Goal: Task Accomplishment & Management: Complete application form

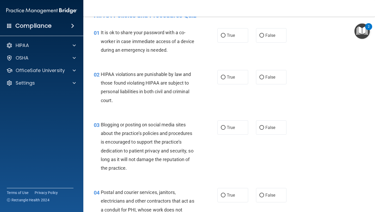
scroll to position [14, 0]
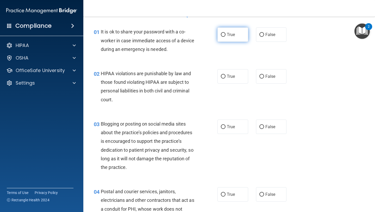
click at [226, 36] on label "True" at bounding box center [233, 34] width 31 height 14
click at [226, 36] on input "True" at bounding box center [223, 35] width 5 height 4
radio input "true"
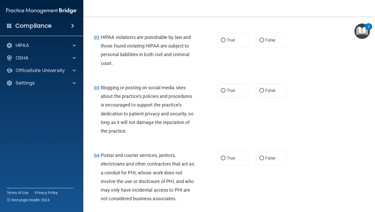
scroll to position [53, 0]
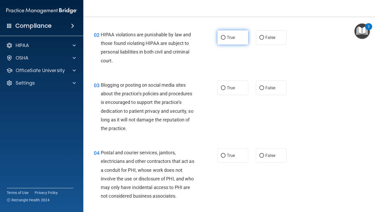
click at [229, 34] on label "True" at bounding box center [233, 37] width 31 height 14
click at [226, 36] on input "True" at bounding box center [223, 38] width 5 height 4
radio input "true"
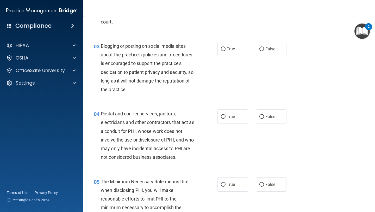
scroll to position [91, 0]
click at [223, 48] on input "True" at bounding box center [223, 49] width 5 height 4
radio input "true"
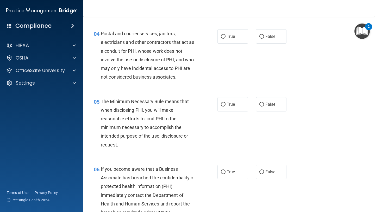
scroll to position [173, 0]
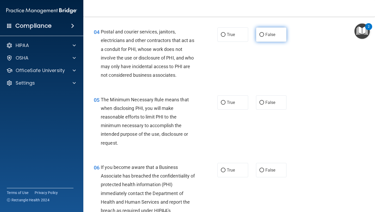
click at [278, 32] on label "False" at bounding box center [271, 34] width 31 height 14
click at [264, 33] on input "False" at bounding box center [262, 35] width 5 height 4
radio input "true"
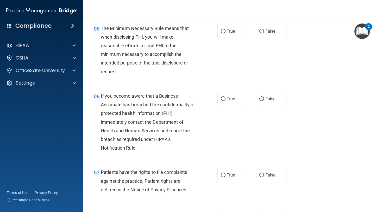
scroll to position [247, 0]
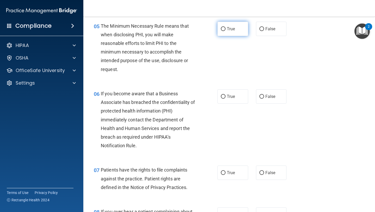
click at [228, 29] on span "True" at bounding box center [231, 28] width 8 height 5
click at [226, 29] on input "True" at bounding box center [223, 29] width 5 height 4
radio input "true"
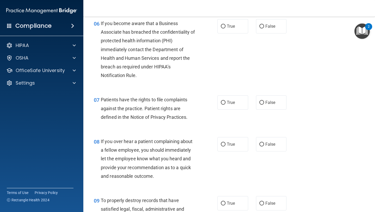
scroll to position [317, 0]
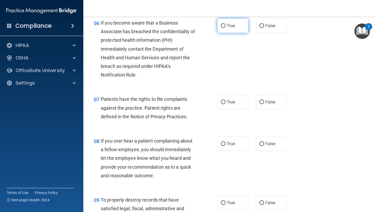
click at [229, 28] on span "True" at bounding box center [231, 25] width 8 height 5
click at [226, 28] on input "True" at bounding box center [223, 26] width 5 height 4
radio input "true"
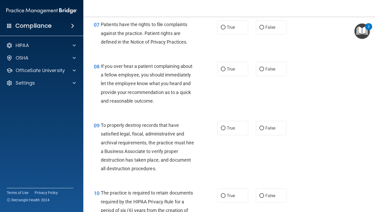
scroll to position [393, 0]
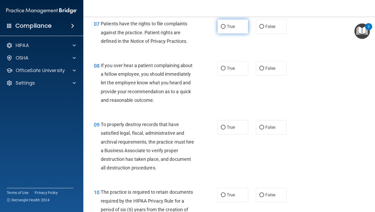
click at [232, 27] on span "True" at bounding box center [231, 26] width 8 height 5
click at [226, 27] on input "True" at bounding box center [223, 27] width 5 height 4
radio input "true"
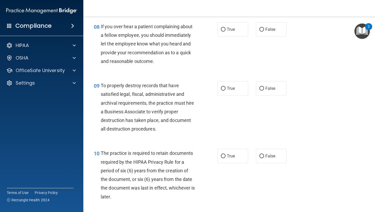
scroll to position [433, 0]
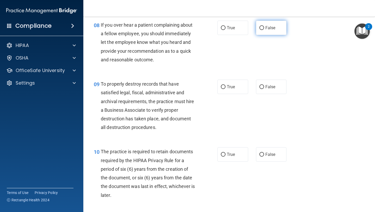
click at [262, 30] on label "False" at bounding box center [271, 28] width 31 height 14
click at [262, 30] on input "False" at bounding box center [262, 28] width 5 height 4
radio input "true"
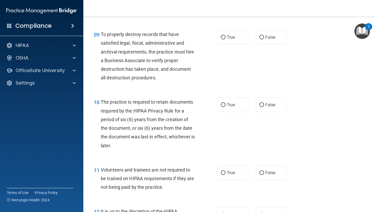
scroll to position [482, 0]
click at [234, 38] on span "True" at bounding box center [231, 37] width 8 height 5
click at [226, 38] on input "True" at bounding box center [223, 38] width 5 height 4
radio input "true"
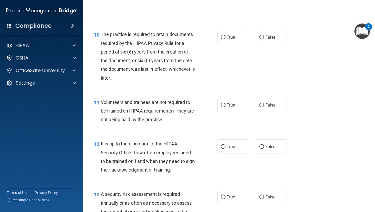
scroll to position [550, 0]
click at [232, 40] on label "True" at bounding box center [233, 37] width 31 height 14
click at [226, 40] on input "True" at bounding box center [223, 38] width 5 height 4
radio input "true"
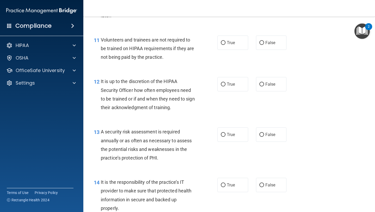
scroll to position [620, 0]
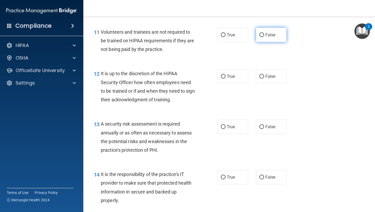
click at [266, 35] on span "False" at bounding box center [271, 34] width 10 height 5
click at [264, 35] on input "False" at bounding box center [262, 35] width 5 height 4
radio input "true"
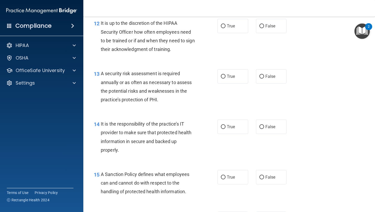
scroll to position [669, 0]
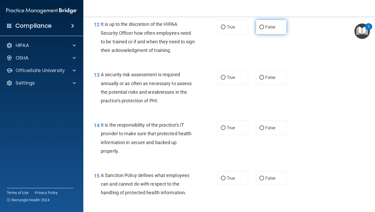
click at [270, 28] on span "False" at bounding box center [271, 26] width 10 height 5
click at [264, 28] on input "False" at bounding box center [262, 27] width 5 height 4
radio input "true"
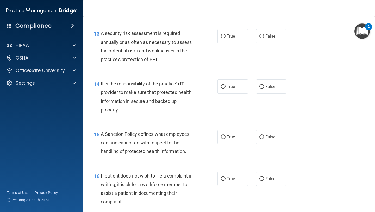
scroll to position [711, 0]
click at [232, 40] on label "True" at bounding box center [233, 35] width 31 height 14
click at [226, 38] on input "True" at bounding box center [223, 36] width 5 height 4
radio input "true"
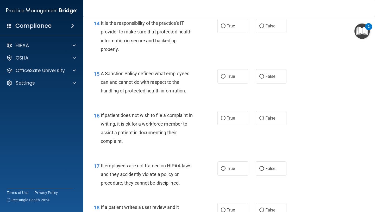
scroll to position [771, 0]
click at [237, 23] on label "True" at bounding box center [233, 26] width 31 height 14
click at [226, 24] on input "True" at bounding box center [223, 26] width 5 height 4
radio input "true"
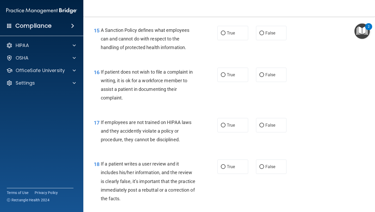
scroll to position [818, 0]
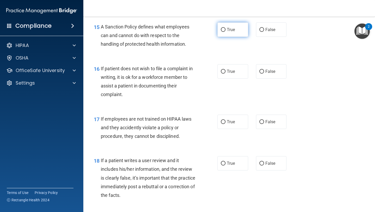
click at [231, 31] on span "True" at bounding box center [231, 29] width 8 height 5
click at [226, 31] on input "True" at bounding box center [223, 30] width 5 height 4
radio input "true"
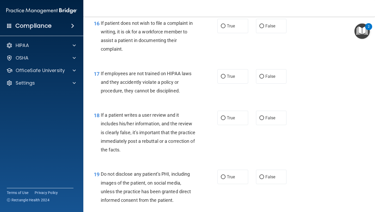
scroll to position [863, 0]
click at [271, 26] on span "False" at bounding box center [271, 26] width 10 height 5
click at [264, 26] on input "False" at bounding box center [262, 26] width 5 height 4
radio input "true"
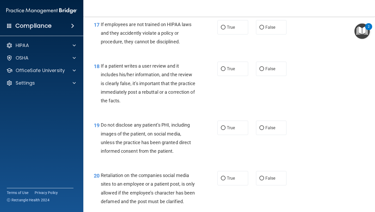
scroll to position [911, 0]
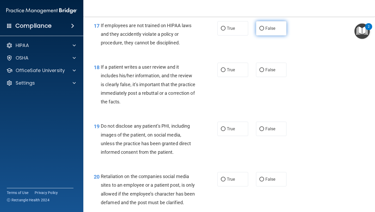
click at [267, 29] on span "False" at bounding box center [271, 28] width 10 height 5
click at [264, 29] on input "False" at bounding box center [262, 29] width 5 height 4
radio input "true"
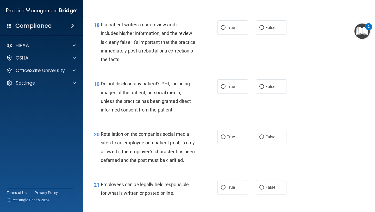
scroll to position [953, 0]
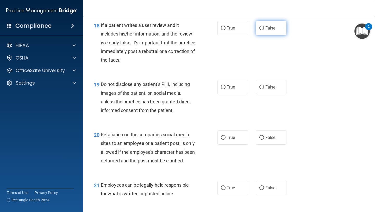
click at [273, 28] on span "False" at bounding box center [271, 28] width 10 height 5
click at [264, 28] on input "False" at bounding box center [262, 28] width 5 height 4
radio input "true"
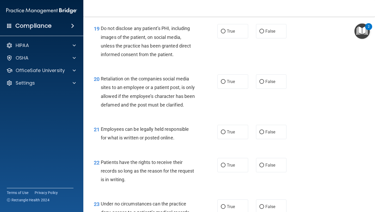
scroll to position [1009, 0]
click at [233, 33] on span "True" at bounding box center [231, 30] width 8 height 5
click at [226, 33] on input "True" at bounding box center [223, 31] width 5 height 4
radio input "true"
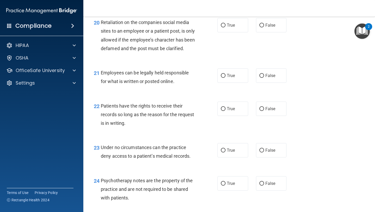
scroll to position [1064, 0]
click at [238, 27] on label "True" at bounding box center [233, 25] width 31 height 14
click at [226, 27] on input "True" at bounding box center [223, 26] width 5 height 4
radio input "true"
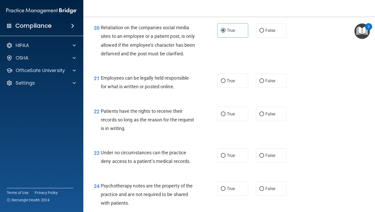
scroll to position [1057, 0]
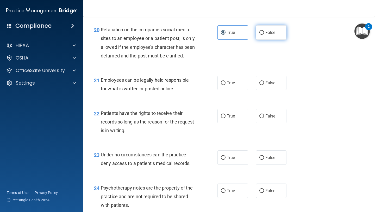
click at [270, 37] on label "False" at bounding box center [271, 32] width 31 height 14
click at [264, 35] on input "False" at bounding box center [262, 33] width 5 height 4
radio input "true"
radio input "false"
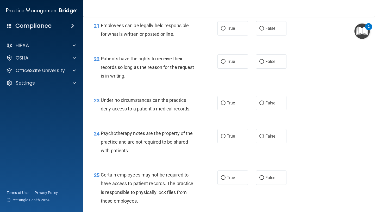
scroll to position [1115, 0]
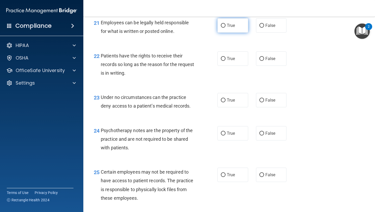
click at [237, 32] on label "True" at bounding box center [233, 25] width 31 height 14
click at [226, 28] on input "True" at bounding box center [223, 26] width 5 height 4
radio input "true"
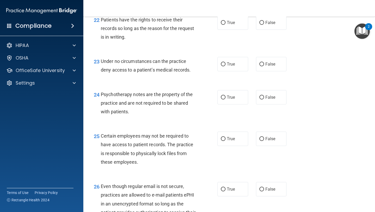
scroll to position [1154, 0]
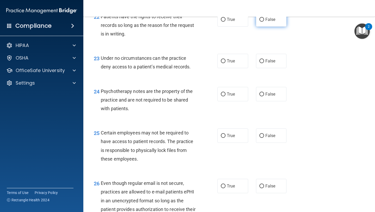
click at [272, 27] on label "False" at bounding box center [271, 19] width 31 height 14
click at [264, 22] on input "False" at bounding box center [262, 20] width 5 height 4
radio input "true"
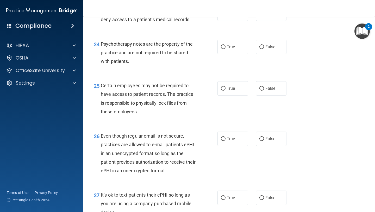
scroll to position [1200, 0]
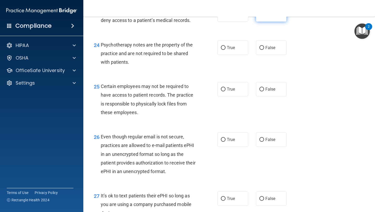
click at [263, 17] on input "False" at bounding box center [262, 15] width 5 height 4
radio input "true"
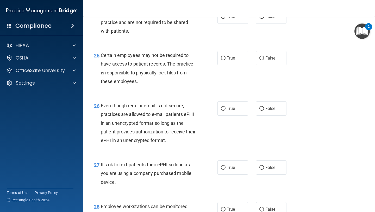
scroll to position [1231, 0]
click at [226, 23] on label "True" at bounding box center [233, 16] width 31 height 14
click at [226, 18] on input "True" at bounding box center [223, 17] width 5 height 4
radio input "true"
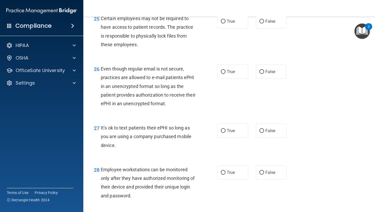
scroll to position [1268, 0]
click at [224, 23] on input "True" at bounding box center [223, 21] width 5 height 4
radio input "true"
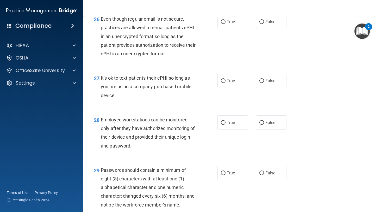
scroll to position [1320, 0]
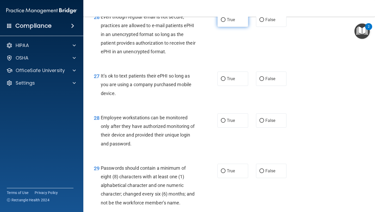
click at [238, 27] on label "True" at bounding box center [233, 20] width 31 height 14
click at [226, 22] on input "True" at bounding box center [223, 20] width 5 height 4
radio input "true"
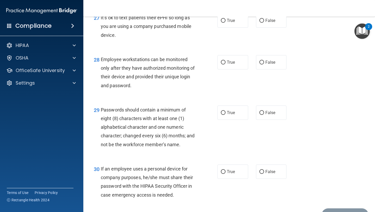
scroll to position [1378, 0]
click at [281, 26] on label "False" at bounding box center [271, 21] width 31 height 14
click at [264, 23] on input "False" at bounding box center [262, 21] width 5 height 4
radio input "true"
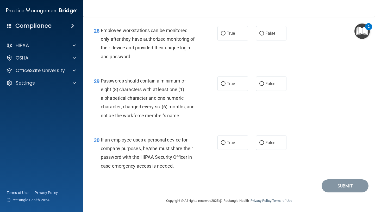
scroll to position [1417, 0]
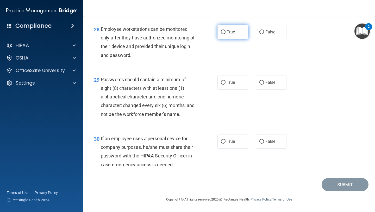
click at [232, 38] on label "True" at bounding box center [233, 32] width 31 height 14
click at [226, 34] on input "True" at bounding box center [223, 32] width 5 height 4
radio input "true"
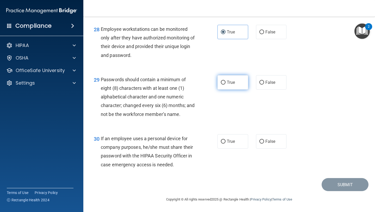
click at [237, 83] on label "True" at bounding box center [233, 82] width 31 height 14
click at [226, 83] on input "True" at bounding box center [223, 83] width 5 height 4
radio input "true"
click at [231, 137] on label "True" at bounding box center [233, 141] width 31 height 14
click at [226, 139] on input "True" at bounding box center [223, 141] width 5 height 4
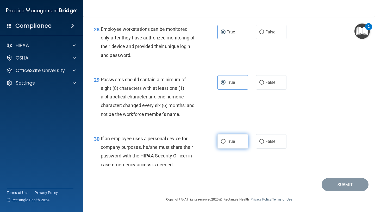
radio input "true"
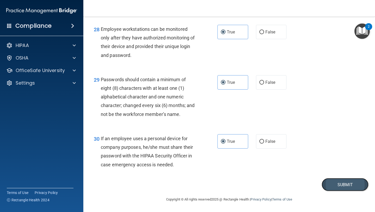
click at [333, 184] on button "Submit" at bounding box center [345, 184] width 47 height 13
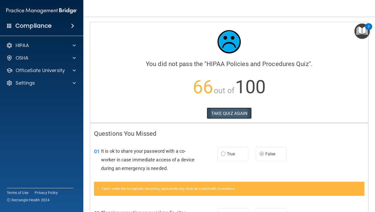
click at [230, 110] on button "TAKE QUIZ AGAIN" at bounding box center [229, 112] width 45 height 11
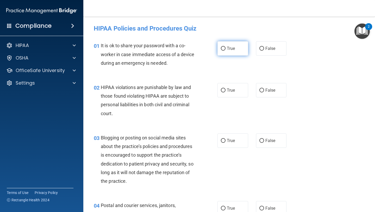
click at [234, 51] on label "True" at bounding box center [233, 48] width 31 height 14
click at [226, 51] on input "True" at bounding box center [223, 49] width 5 height 4
radio input "true"
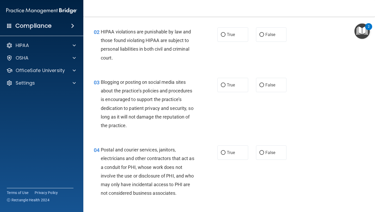
scroll to position [56, 0]
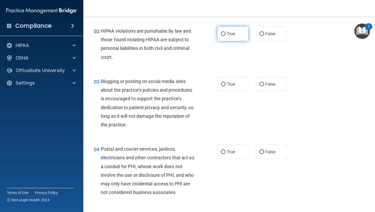
click at [236, 38] on label "True" at bounding box center [233, 34] width 31 height 14
click at [226, 36] on input "True" at bounding box center [223, 34] width 5 height 4
radio input "true"
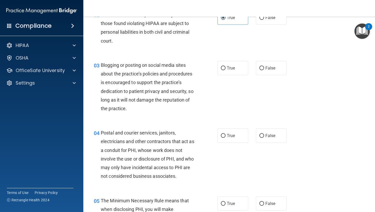
scroll to position [77, 0]
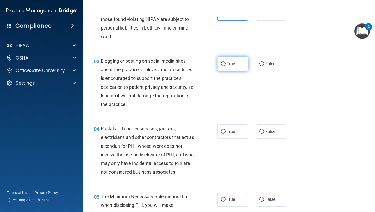
click at [234, 63] on span "True" at bounding box center [231, 63] width 8 height 5
click at [226, 63] on input "True" at bounding box center [223, 64] width 5 height 4
radio input "true"
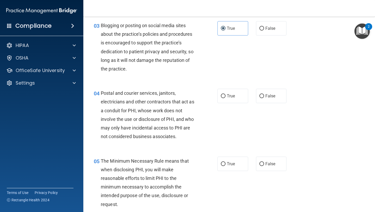
scroll to position [121, 0]
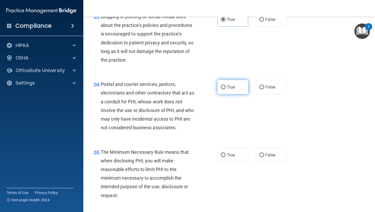
click at [233, 88] on span "True" at bounding box center [231, 86] width 8 height 5
click at [226, 88] on input "True" at bounding box center [223, 87] width 5 height 4
radio input "true"
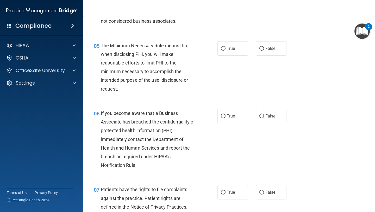
scroll to position [230, 0]
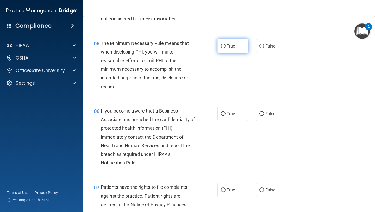
click at [234, 50] on label "True" at bounding box center [233, 46] width 31 height 14
click at [226, 48] on input "True" at bounding box center [223, 46] width 5 height 4
radio input "true"
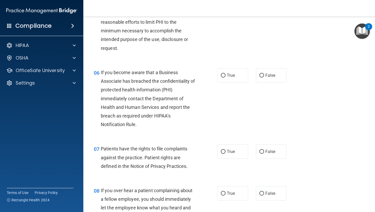
scroll to position [270, 0]
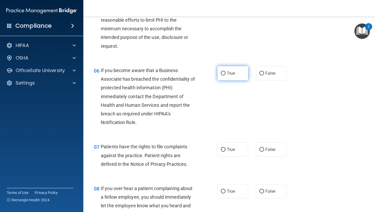
click at [227, 73] on span "True" at bounding box center [231, 73] width 8 height 5
click at [226, 73] on input "True" at bounding box center [223, 73] width 5 height 4
radio input "true"
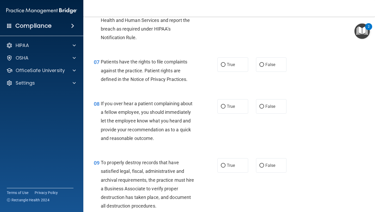
scroll to position [357, 0]
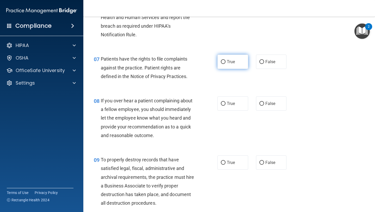
click at [231, 61] on span "True" at bounding box center [231, 61] width 8 height 5
click at [226, 61] on input "True" at bounding box center [223, 62] width 5 height 4
radio input "true"
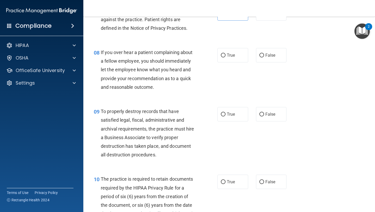
scroll to position [408, 0]
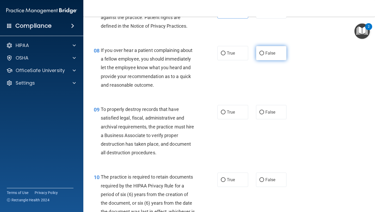
click at [270, 52] on span "False" at bounding box center [271, 53] width 10 height 5
click at [264, 52] on input "False" at bounding box center [262, 53] width 5 height 4
radio input "true"
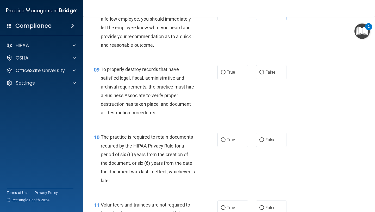
scroll to position [449, 0]
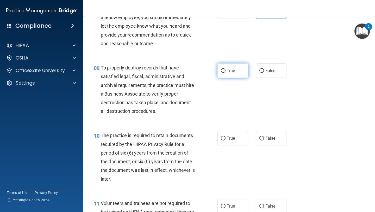
click at [237, 71] on label "True" at bounding box center [233, 70] width 31 height 14
click at [226, 71] on input "True" at bounding box center [223, 71] width 5 height 4
radio input "true"
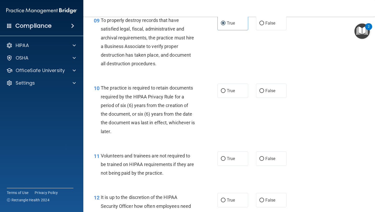
scroll to position [502, 0]
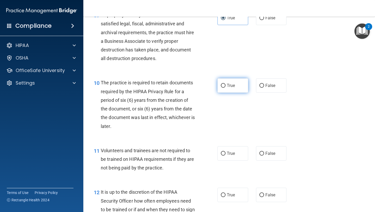
click at [224, 90] on label "True" at bounding box center [233, 85] width 31 height 14
click at [224, 88] on input "True" at bounding box center [223, 86] width 5 height 4
radio input "true"
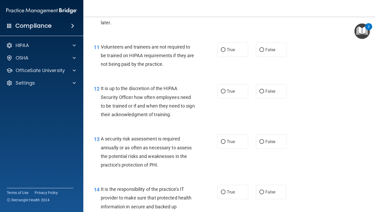
scroll to position [611, 0]
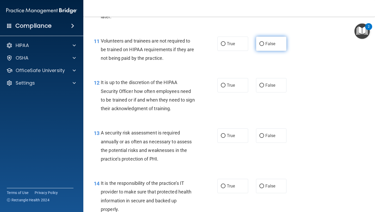
click at [273, 45] on span "False" at bounding box center [271, 43] width 10 height 5
click at [264, 45] on input "False" at bounding box center [262, 44] width 5 height 4
radio input "true"
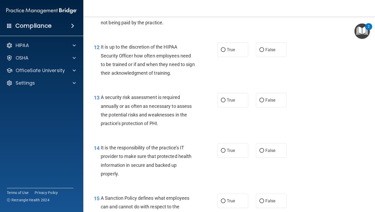
scroll to position [652, 0]
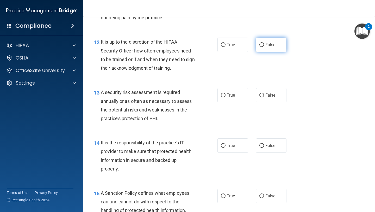
click at [273, 48] on label "False" at bounding box center [271, 45] width 31 height 14
click at [264, 47] on input "False" at bounding box center [262, 45] width 5 height 4
radio input "true"
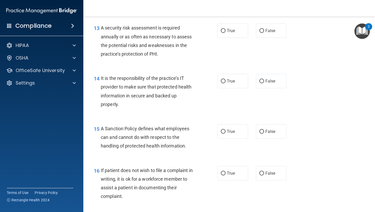
scroll to position [718, 0]
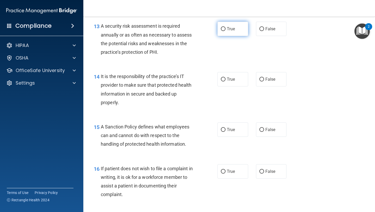
click at [237, 27] on label "True" at bounding box center [233, 29] width 31 height 14
click at [226, 27] on input "True" at bounding box center [223, 29] width 5 height 4
radio input "true"
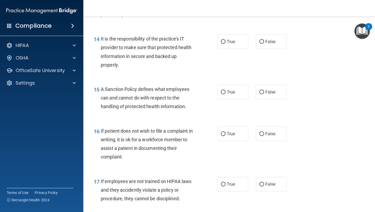
scroll to position [756, 0]
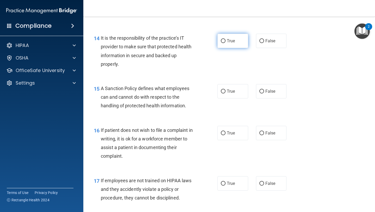
click at [230, 43] on span "True" at bounding box center [231, 40] width 8 height 5
click at [226, 43] on input "True" at bounding box center [223, 41] width 5 height 4
radio input "true"
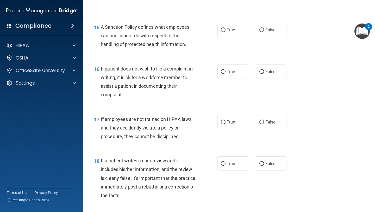
scroll to position [819, 0]
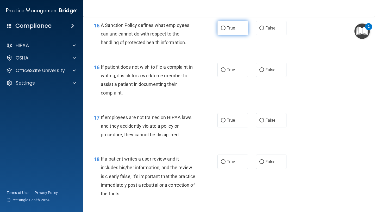
click at [233, 27] on span "True" at bounding box center [231, 28] width 8 height 5
click at [226, 27] on input "True" at bounding box center [223, 28] width 5 height 4
radio input "true"
click at [233, 72] on label "True" at bounding box center [233, 70] width 31 height 14
click at [226, 72] on input "True" at bounding box center [223, 70] width 5 height 4
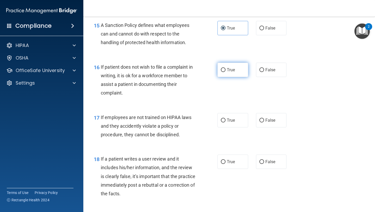
radio input "true"
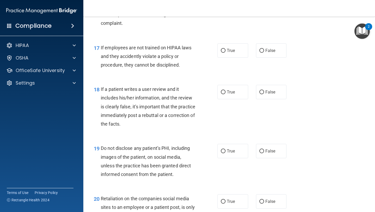
scroll to position [890, 0]
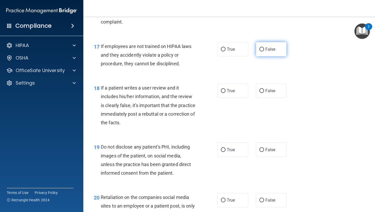
click at [272, 48] on span "False" at bounding box center [271, 49] width 10 height 5
click at [264, 48] on input "False" at bounding box center [262, 49] width 5 height 4
radio input "true"
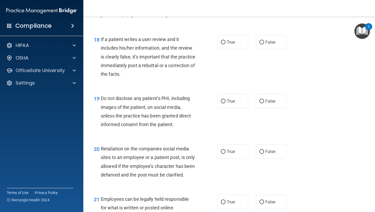
scroll to position [941, 0]
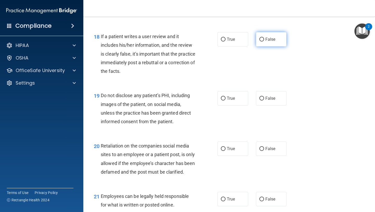
click at [269, 39] on span "False" at bounding box center [271, 39] width 10 height 5
click at [264, 39] on input "False" at bounding box center [262, 40] width 5 height 4
radio input "true"
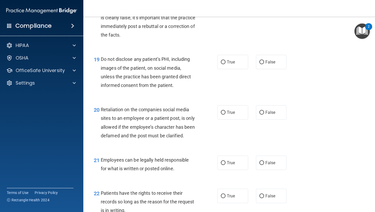
scroll to position [990, 0]
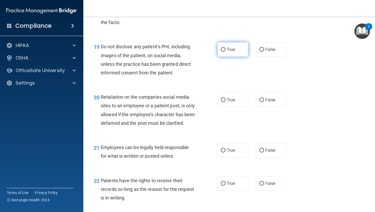
click at [233, 54] on label "True" at bounding box center [233, 49] width 31 height 14
click at [226, 52] on input "True" at bounding box center [223, 50] width 5 height 4
radio input "true"
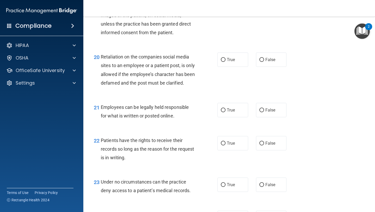
scroll to position [1034, 0]
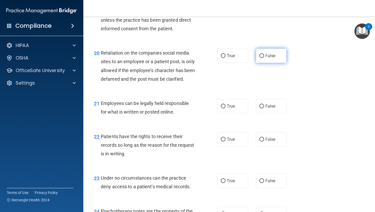
click at [272, 54] on span "False" at bounding box center [271, 55] width 10 height 5
click at [264, 54] on input "False" at bounding box center [262, 56] width 5 height 4
radio input "true"
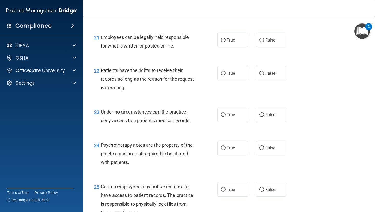
scroll to position [1101, 0]
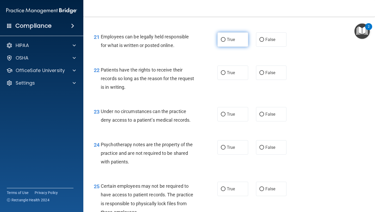
click at [229, 42] on span "True" at bounding box center [231, 39] width 8 height 5
click at [226, 42] on input "True" at bounding box center [223, 40] width 5 height 4
radio input "true"
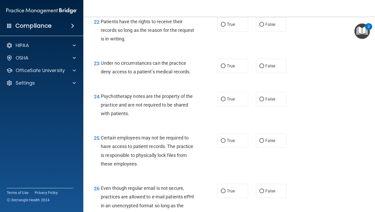
scroll to position [1149, 0]
click at [236, 30] on label "True" at bounding box center [233, 24] width 31 height 14
click at [226, 26] on input "True" at bounding box center [223, 24] width 5 height 4
radio input "true"
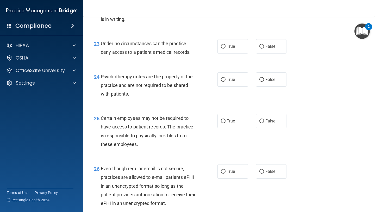
scroll to position [1169, 0]
click at [270, 48] on span "False" at bounding box center [271, 45] width 10 height 5
click at [264, 48] on input "False" at bounding box center [262, 46] width 5 height 4
radio input "true"
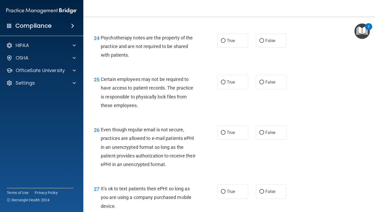
scroll to position [1207, 0]
click at [231, 44] on span "True" at bounding box center [231, 41] width 8 height 5
click at [226, 43] on input "True" at bounding box center [223, 41] width 5 height 4
radio input "true"
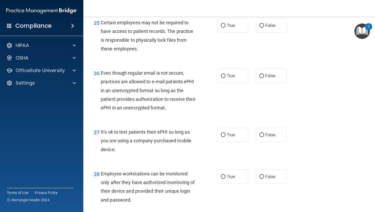
scroll to position [1262, 0]
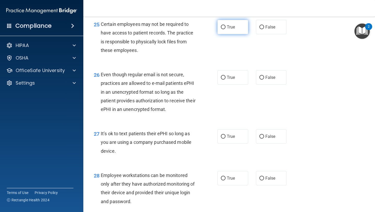
click at [234, 34] on label "True" at bounding box center [233, 27] width 31 height 14
click at [226, 29] on input "True" at bounding box center [223, 27] width 5 height 4
radio input "true"
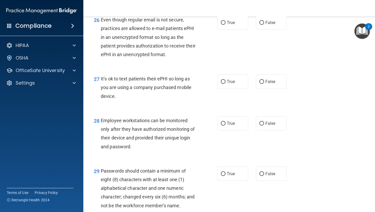
scroll to position [1318, 0]
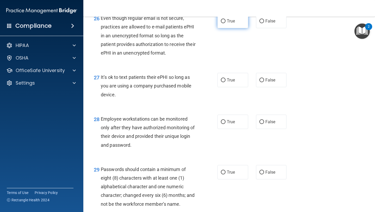
click at [231, 26] on label "True" at bounding box center [233, 21] width 31 height 14
click at [226, 23] on input "True" at bounding box center [223, 21] width 5 height 4
radio input "true"
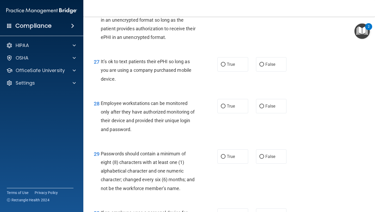
scroll to position [1338, 0]
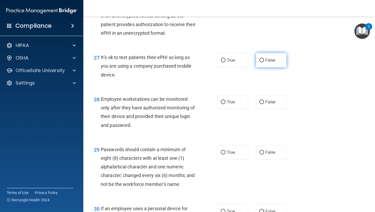
click at [273, 63] on span "False" at bounding box center [271, 60] width 10 height 5
click at [264, 62] on input "False" at bounding box center [262, 60] width 5 height 4
radio input "true"
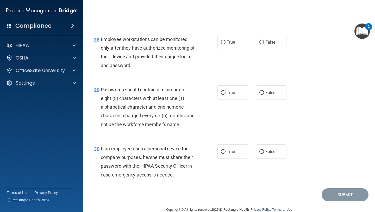
scroll to position [1398, 0]
click at [233, 47] on label "True" at bounding box center [233, 42] width 31 height 14
click at [226, 44] on input "True" at bounding box center [223, 42] width 5 height 4
radio input "true"
click at [232, 158] on label "True" at bounding box center [233, 151] width 31 height 14
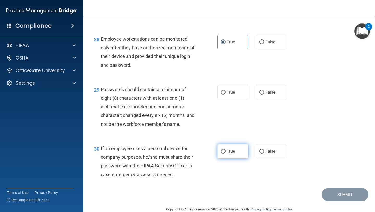
click at [226, 153] on input "True" at bounding box center [223, 151] width 5 height 4
radio input "true"
click at [232, 95] on span "True" at bounding box center [231, 92] width 8 height 5
click at [226, 94] on input "True" at bounding box center [223, 92] width 5 height 4
radio input "true"
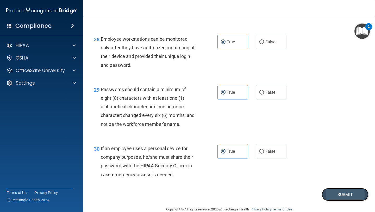
click at [335, 201] on button "Submit" at bounding box center [345, 194] width 47 height 13
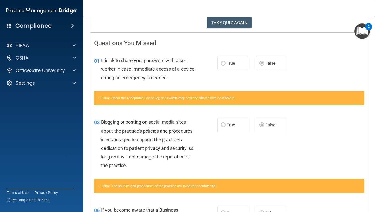
scroll to position [91, 0]
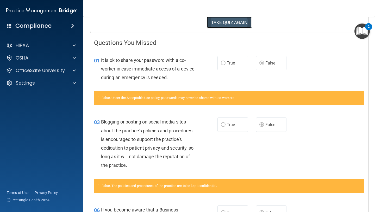
click at [228, 21] on button "TAKE QUIZ AGAIN" at bounding box center [229, 22] width 45 height 11
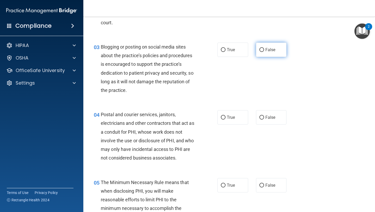
click at [266, 47] on span "False" at bounding box center [271, 49] width 10 height 5
click at [264, 48] on input "False" at bounding box center [262, 50] width 5 height 4
radio input "true"
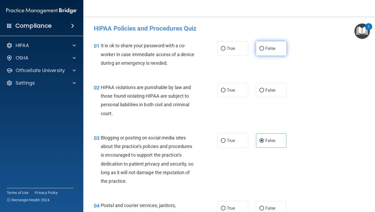
click at [268, 48] on span "False" at bounding box center [271, 48] width 10 height 5
click at [264, 48] on input "False" at bounding box center [262, 49] width 5 height 4
radio input "true"
click at [231, 95] on label "True" at bounding box center [233, 90] width 31 height 14
click at [226, 92] on input "True" at bounding box center [223, 90] width 5 height 4
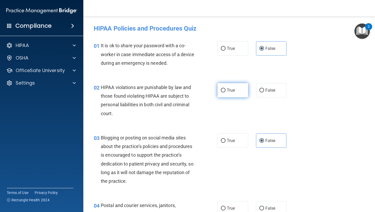
radio input "true"
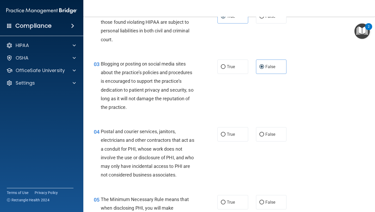
scroll to position [78, 0]
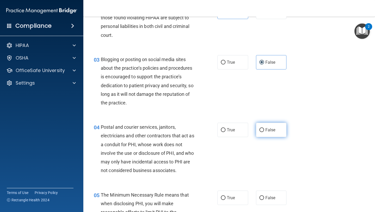
click at [263, 130] on input "False" at bounding box center [262, 130] width 5 height 4
radio input "true"
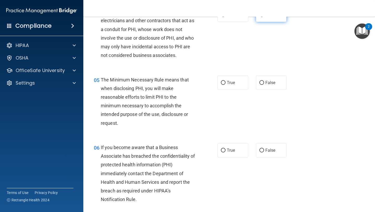
scroll to position [194, 0]
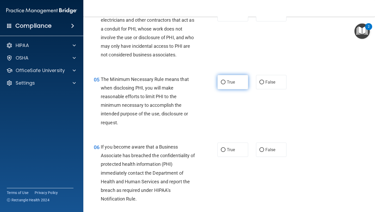
click at [227, 81] on label "True" at bounding box center [233, 82] width 31 height 14
click at [226, 81] on input "True" at bounding box center [223, 82] width 5 height 4
radio input "true"
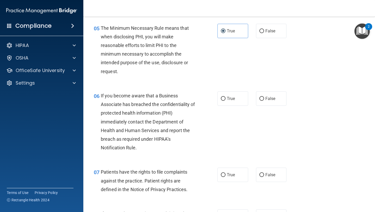
scroll to position [245, 0]
click at [258, 97] on label "False" at bounding box center [271, 98] width 31 height 14
click at [260, 97] on input "False" at bounding box center [262, 98] width 5 height 4
radio input "true"
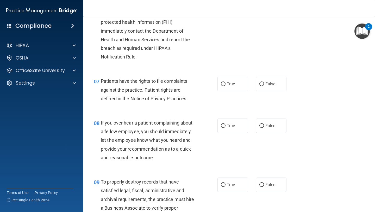
scroll to position [336, 0]
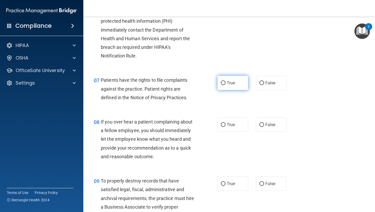
click at [230, 86] on label "True" at bounding box center [233, 83] width 31 height 14
click at [226, 85] on input "True" at bounding box center [223, 83] width 5 height 4
radio input "true"
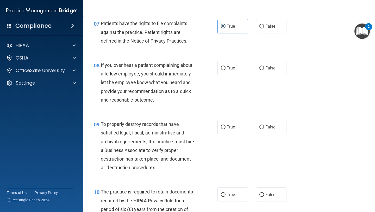
scroll to position [392, 0]
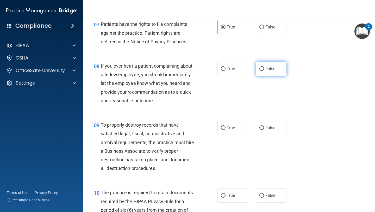
click at [274, 69] on span "False" at bounding box center [271, 68] width 10 height 5
click at [264, 69] on input "False" at bounding box center [262, 69] width 5 height 4
radio input "true"
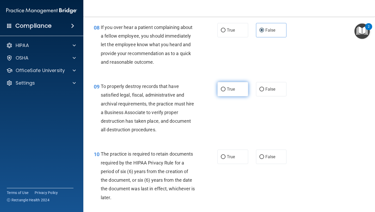
scroll to position [433, 0]
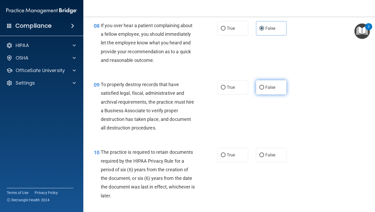
click at [273, 83] on label "False" at bounding box center [271, 87] width 31 height 14
click at [264, 85] on input "False" at bounding box center [262, 87] width 5 height 4
radio input "true"
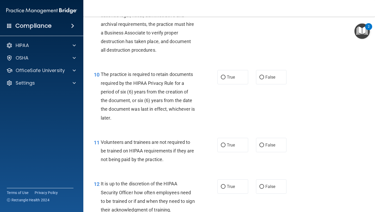
scroll to position [510, 0]
click at [235, 73] on label "True" at bounding box center [233, 77] width 31 height 14
click at [226, 76] on input "True" at bounding box center [223, 78] width 5 height 4
radio input "true"
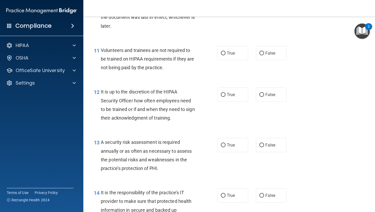
scroll to position [602, 0]
click at [278, 52] on label "False" at bounding box center [271, 53] width 31 height 14
click at [264, 52] on input "False" at bounding box center [262, 53] width 5 height 4
radio input "true"
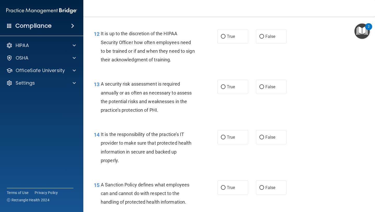
scroll to position [662, 0]
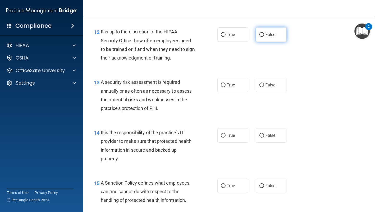
click at [270, 35] on span "False" at bounding box center [271, 34] width 10 height 5
click at [264, 35] on input "False" at bounding box center [262, 35] width 5 height 4
radio input "true"
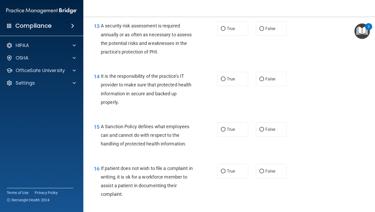
scroll to position [718, 0]
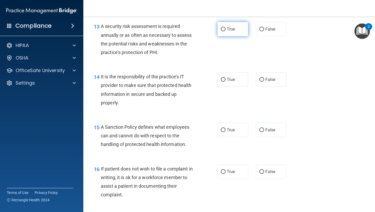
click at [232, 31] on span "True" at bounding box center [231, 29] width 8 height 5
click at [226, 31] on input "True" at bounding box center [223, 29] width 5 height 4
radio input "true"
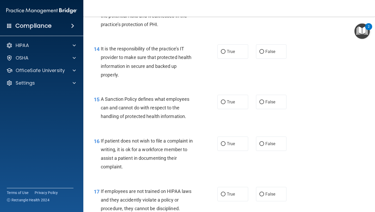
scroll to position [746, 0]
click at [264, 51] on input "False" at bounding box center [262, 52] width 5 height 4
radio input "true"
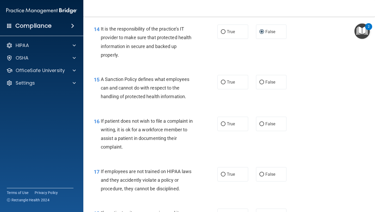
scroll to position [771, 0]
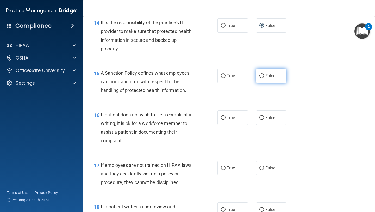
click at [265, 74] on label "False" at bounding box center [271, 76] width 31 height 14
click at [264, 74] on input "False" at bounding box center [262, 76] width 5 height 4
radio input "true"
click at [279, 116] on label "False" at bounding box center [271, 117] width 31 height 14
click at [264, 116] on input "False" at bounding box center [262, 118] width 5 height 4
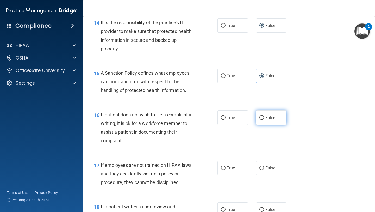
radio input "true"
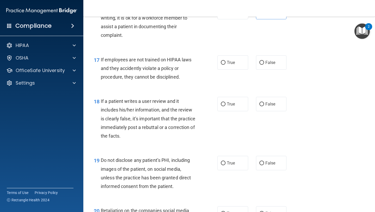
scroll to position [879, 0]
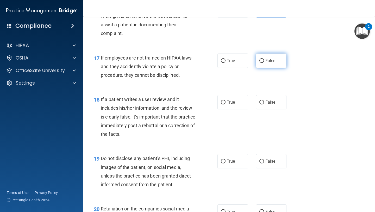
click at [268, 57] on label "False" at bounding box center [271, 60] width 31 height 14
click at [264, 59] on input "False" at bounding box center [262, 61] width 5 height 4
radio input "true"
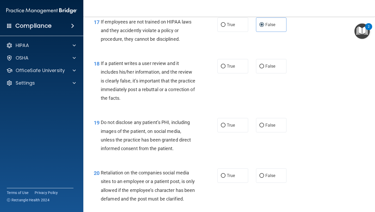
scroll to position [917, 0]
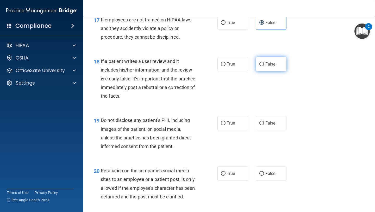
click at [270, 64] on span "False" at bounding box center [271, 63] width 10 height 5
click at [264, 64] on input "False" at bounding box center [262, 64] width 5 height 4
radio input "true"
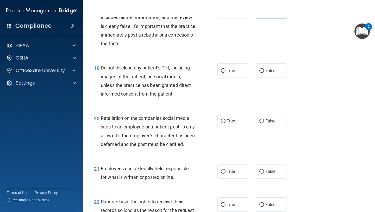
scroll to position [970, 0]
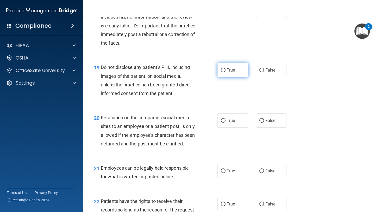
click at [225, 70] on input "True" at bounding box center [223, 70] width 5 height 4
radio input "true"
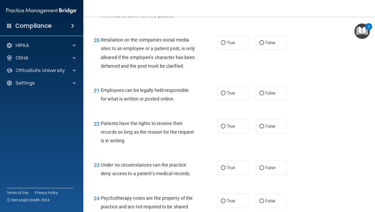
scroll to position [1048, 0]
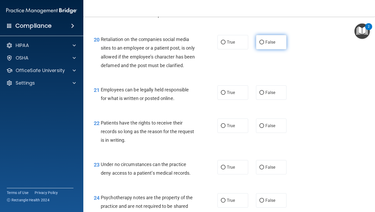
click at [274, 44] on span "False" at bounding box center [271, 42] width 10 height 5
click at [264, 44] on input "False" at bounding box center [262, 42] width 5 height 4
radio input "true"
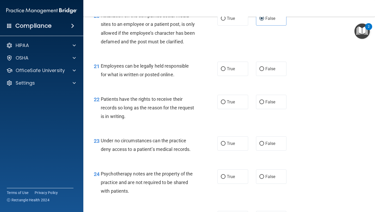
scroll to position [1078, 0]
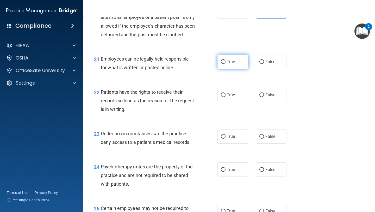
click at [221, 67] on label "True" at bounding box center [233, 61] width 31 height 14
click at [221, 64] on input "True" at bounding box center [223, 62] width 5 height 4
radio input "true"
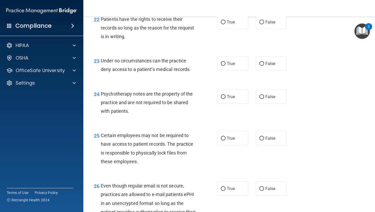
scroll to position [1152, 0]
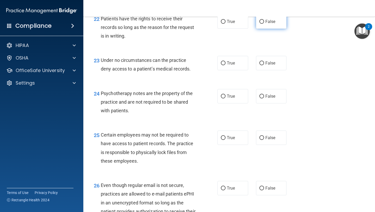
click at [267, 24] on span "False" at bounding box center [271, 21] width 10 height 5
click at [264, 24] on input "False" at bounding box center [262, 22] width 5 height 4
radio input "true"
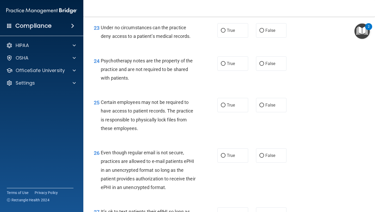
scroll to position [1186, 0]
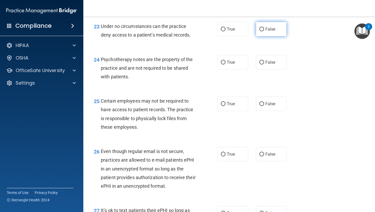
click at [270, 32] on span "False" at bounding box center [271, 29] width 10 height 5
click at [264, 31] on input "False" at bounding box center [262, 29] width 5 height 4
radio input "true"
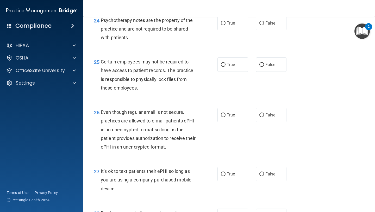
scroll to position [1225, 0]
click at [228, 25] on span "True" at bounding box center [231, 22] width 8 height 5
click at [226, 25] on input "True" at bounding box center [223, 23] width 5 height 4
radio input "true"
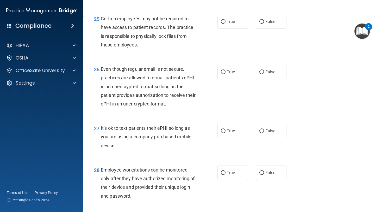
scroll to position [1267, 0]
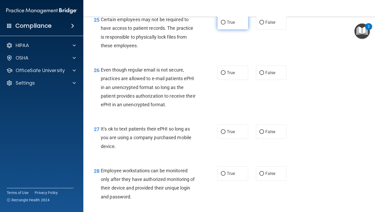
click at [232, 29] on label "True" at bounding box center [233, 22] width 31 height 14
click at [226, 24] on input "True" at bounding box center [223, 23] width 5 height 4
radio input "true"
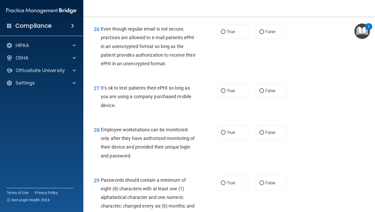
scroll to position [1309, 0]
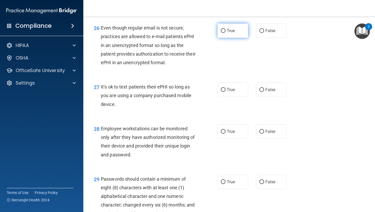
click at [236, 38] on label "True" at bounding box center [233, 30] width 31 height 14
click at [226, 33] on input "True" at bounding box center [223, 31] width 5 height 4
radio input "true"
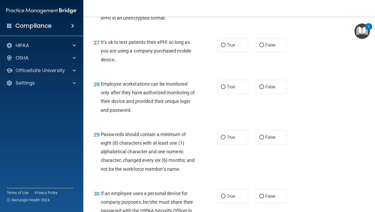
scroll to position [1354, 0]
click at [268, 47] on span "False" at bounding box center [271, 44] width 10 height 5
click at [264, 47] on input "False" at bounding box center [262, 45] width 5 height 4
radio input "true"
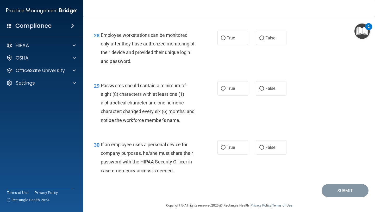
scroll to position [1402, 0]
click at [273, 41] on label "False" at bounding box center [271, 38] width 31 height 14
click at [264, 40] on input "False" at bounding box center [262, 38] width 5 height 4
radio input "true"
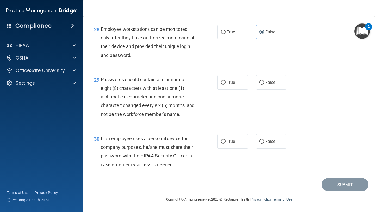
scroll to position [1417, 0]
click at [229, 85] on label "True" at bounding box center [233, 82] width 31 height 14
click at [226, 84] on input "True" at bounding box center [223, 83] width 5 height 4
radio input "true"
click at [266, 143] on span "False" at bounding box center [271, 141] width 10 height 5
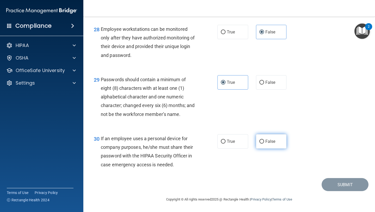
click at [264, 143] on input "False" at bounding box center [262, 141] width 5 height 4
radio input "true"
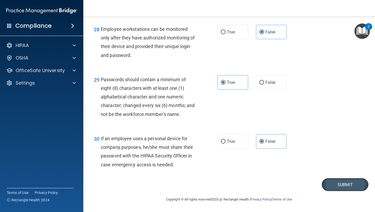
click at [335, 188] on button "Submit" at bounding box center [345, 184] width 47 height 13
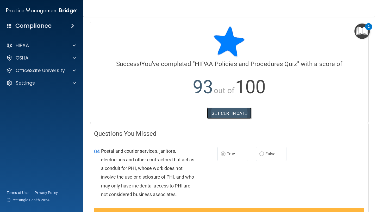
click at [224, 113] on link "GET CERTIFICATE" at bounding box center [229, 112] width 45 height 11
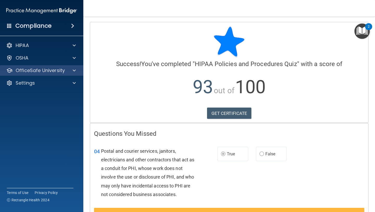
click at [56, 75] on div "OfficeSafe University" at bounding box center [42, 70] width 84 height 10
click at [71, 71] on div at bounding box center [73, 70] width 13 height 6
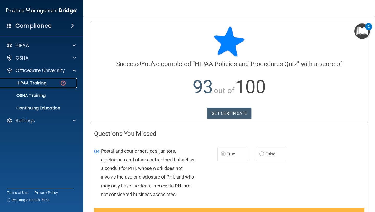
click at [67, 84] on div "HIPAA Training" at bounding box center [38, 82] width 71 height 5
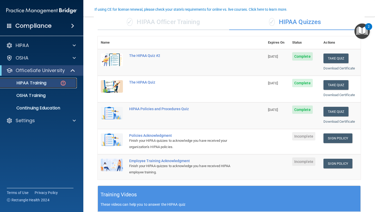
scroll to position [45, 0]
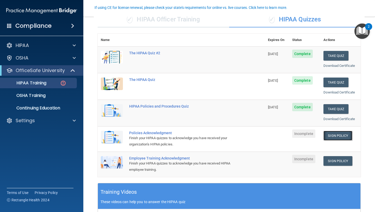
click at [343, 135] on link "Sign Policy" at bounding box center [338, 136] width 29 height 10
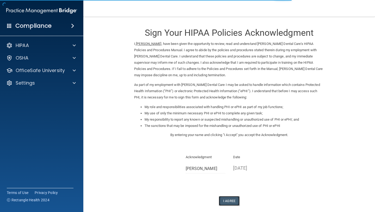
click at [226, 200] on button "I Agree" at bounding box center [229, 201] width 21 height 10
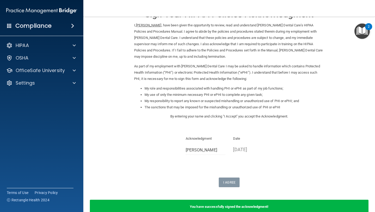
scroll to position [47, 0]
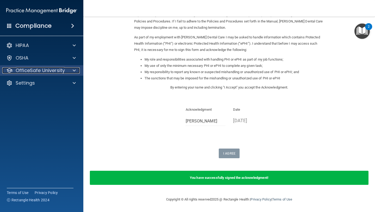
click at [71, 71] on div at bounding box center [73, 70] width 13 height 6
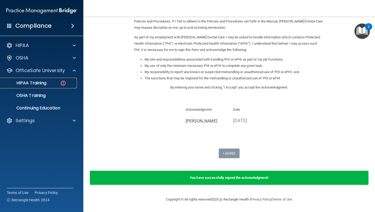
click at [68, 80] on div "HIPAA Training" at bounding box center [38, 82] width 71 height 5
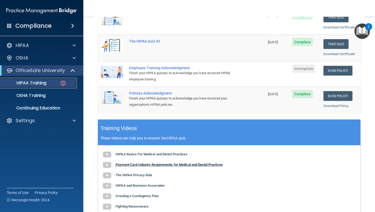
scroll to position [109, 0]
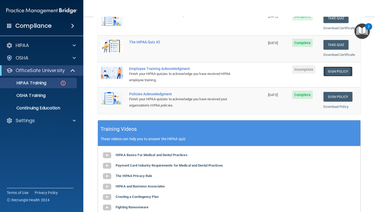
click at [344, 67] on link "Sign Policy" at bounding box center [338, 71] width 29 height 10
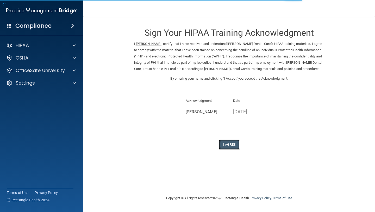
click at [229, 145] on button "I Agree" at bounding box center [229, 144] width 21 height 10
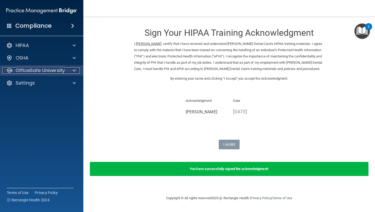
click at [71, 70] on div at bounding box center [73, 70] width 13 height 6
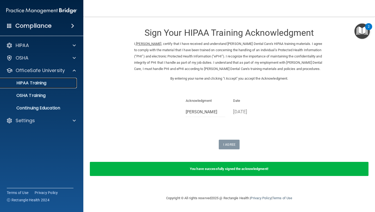
click at [70, 84] on div "HIPAA Training" at bounding box center [38, 82] width 71 height 5
